Goal: Task Accomplishment & Management: Manage account settings

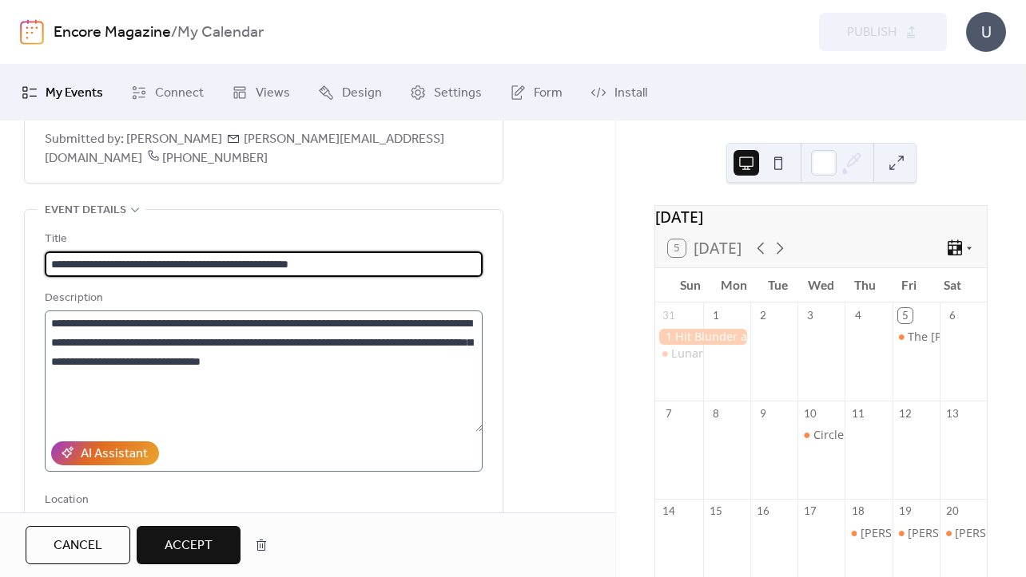
scroll to position [111, 0]
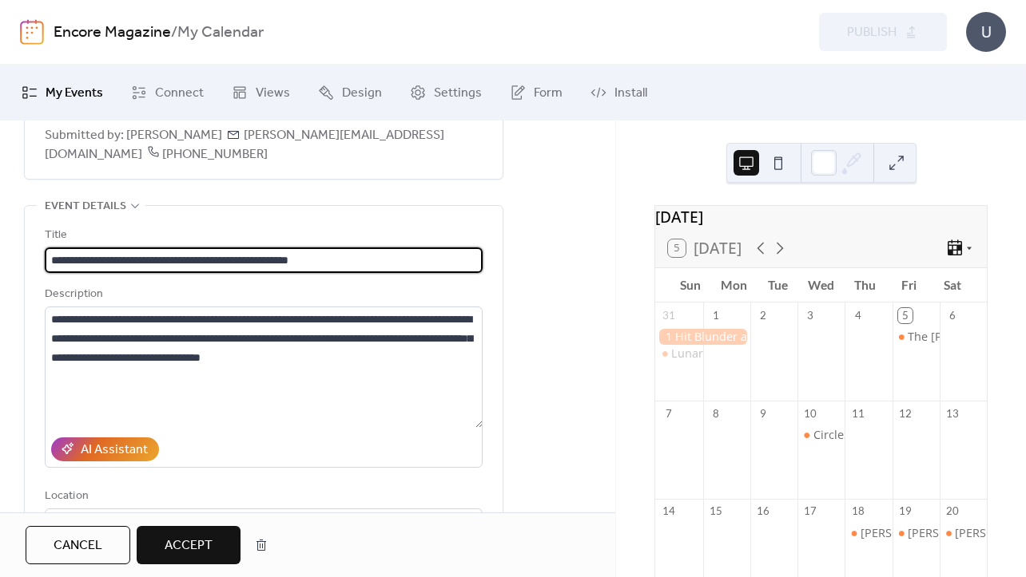
click at [196, 555] on span "Accept" at bounding box center [189, 546] width 48 height 19
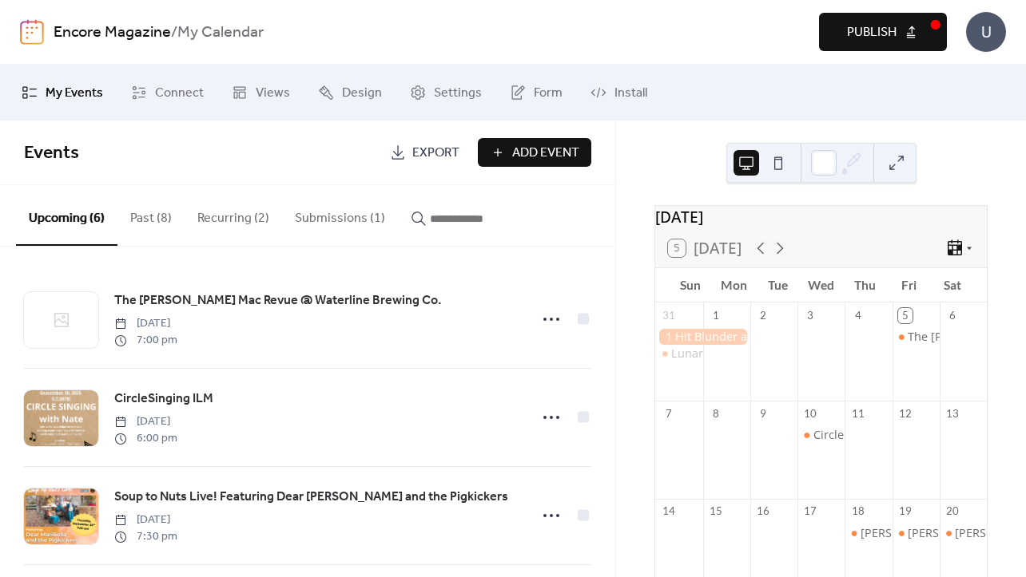
click at [343, 217] on button "Submissions (1)" at bounding box center [340, 214] width 116 height 59
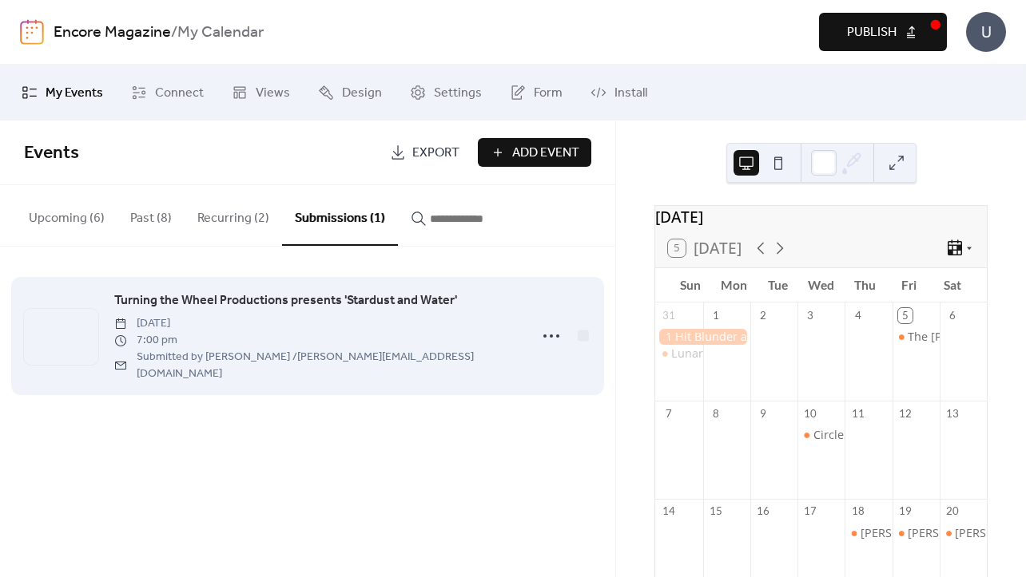
click at [454, 325] on div "Turning the Wheel Productions presents 'Stardust and Water' [DATE] 7:00 pm Subm…" at bounding box center [316, 336] width 405 height 91
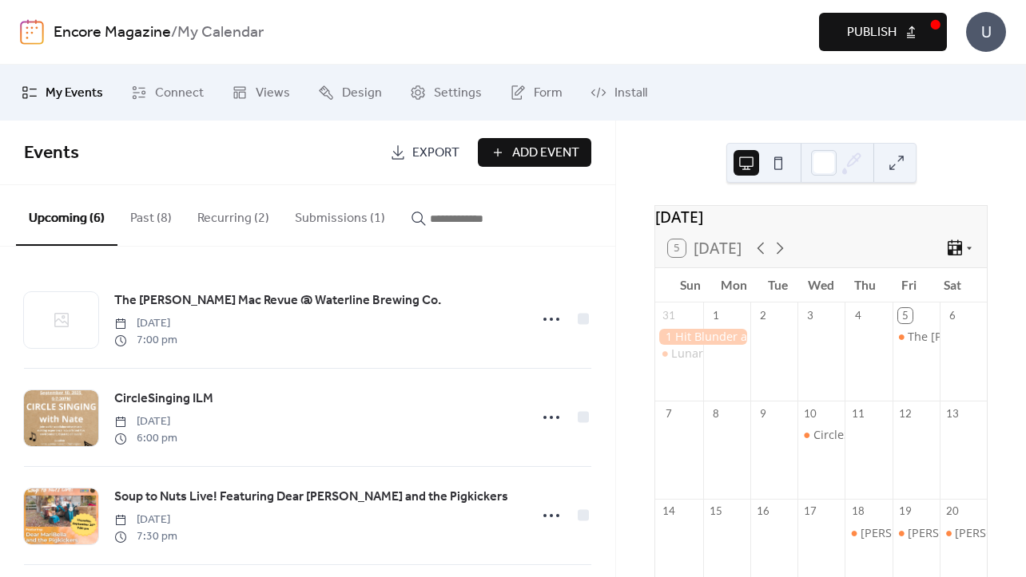
click at [325, 224] on button "Submissions (1)" at bounding box center [340, 214] width 116 height 59
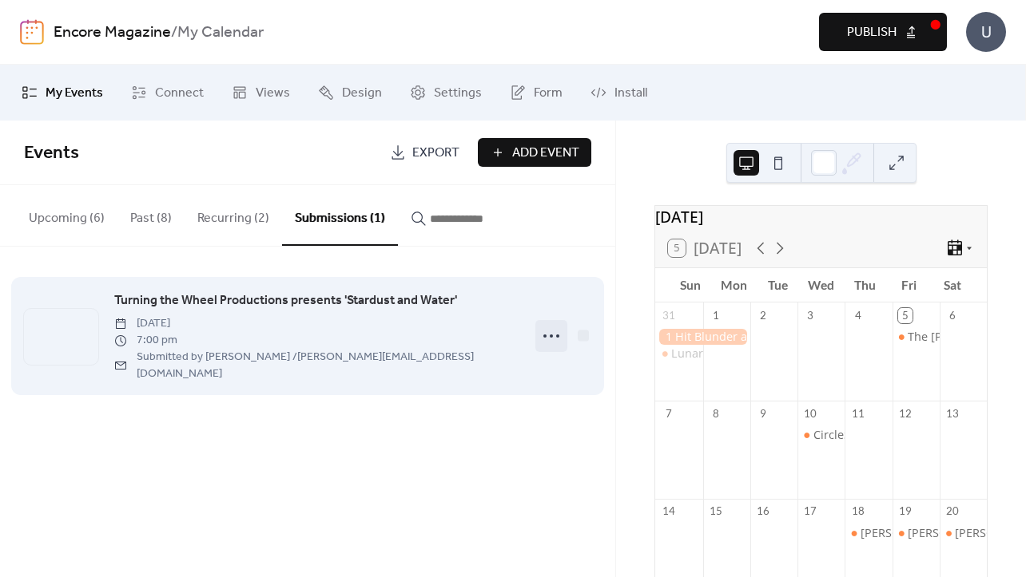
click at [557, 323] on icon at bounding box center [551, 336] width 26 height 26
click at [383, 338] on span "7:00 pm" at bounding box center [316, 340] width 405 height 17
click at [370, 293] on span "Turning the Wheel Productions presents 'Stardust and Water'" at bounding box center [285, 301] width 343 height 19
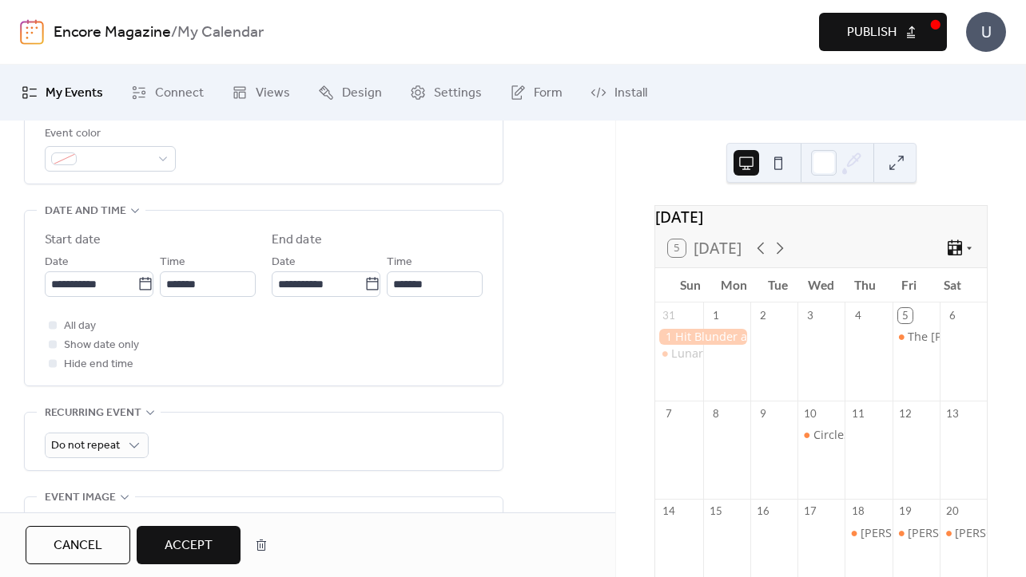
scroll to position [573, 0]
click at [205, 543] on span "Accept" at bounding box center [189, 546] width 48 height 19
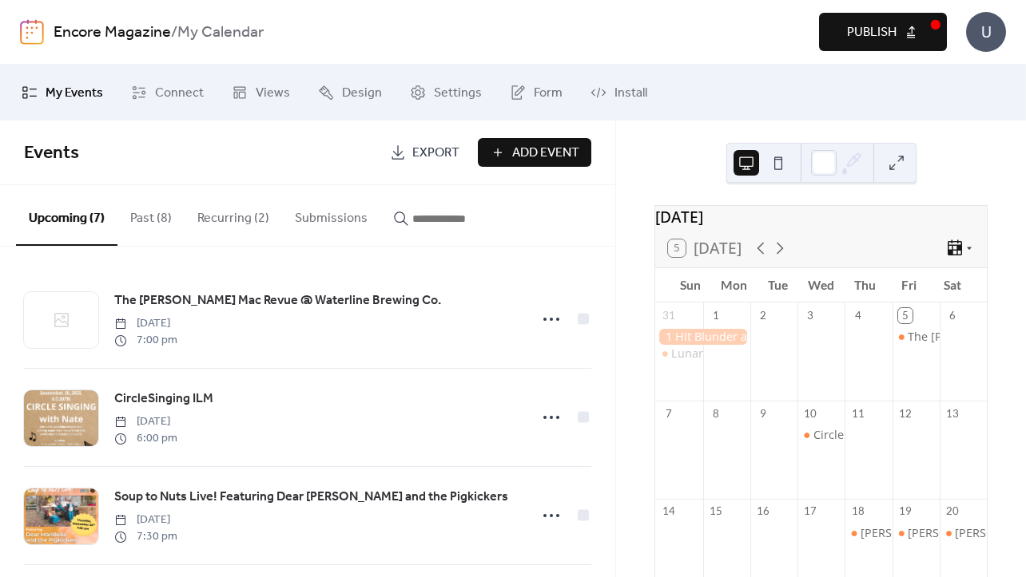
click at [856, 37] on span "Publish" at bounding box center [872, 32] width 50 height 19
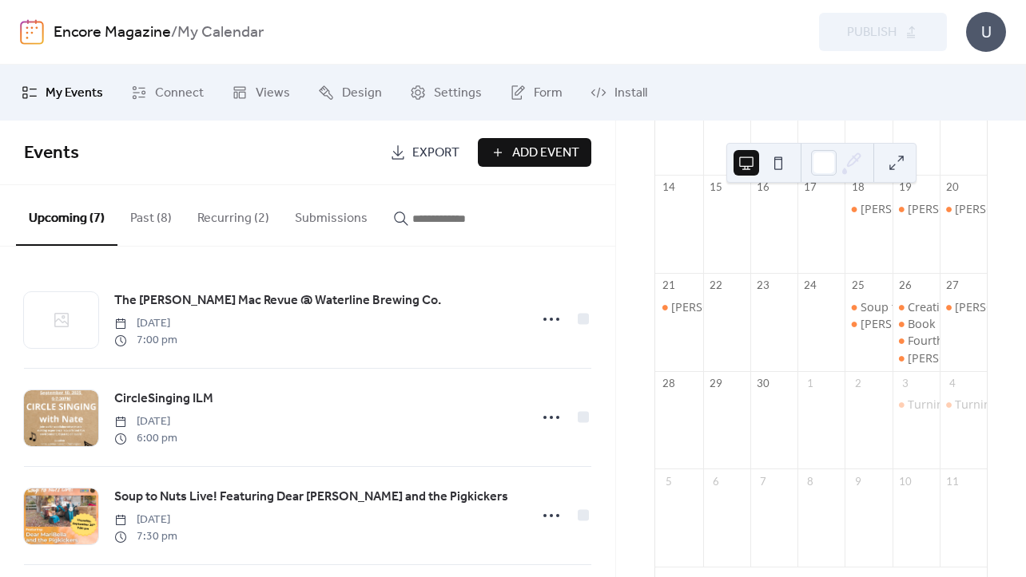
scroll to position [412, 0]
